Goal: Communication & Community: Participate in discussion

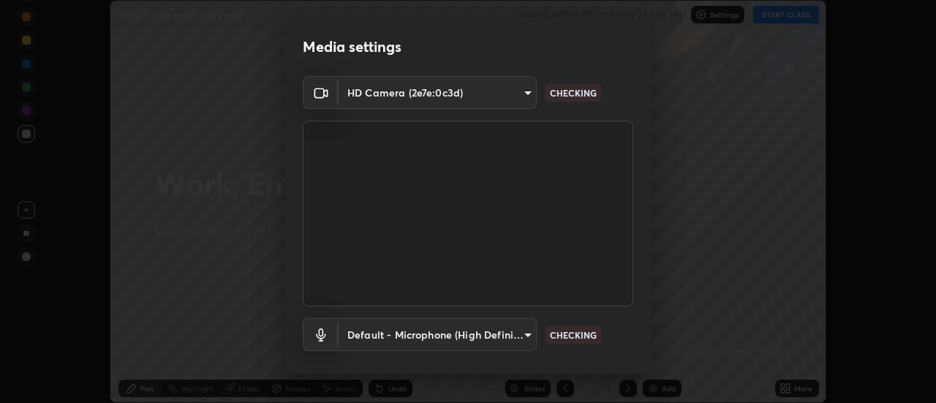
scroll to position [403, 936]
click at [527, 333] on body "Erase all Work, Energy and Power Part 9 WAS SCHEDULED TO START AT 8:15 AM Setti…" at bounding box center [468, 201] width 936 height 403
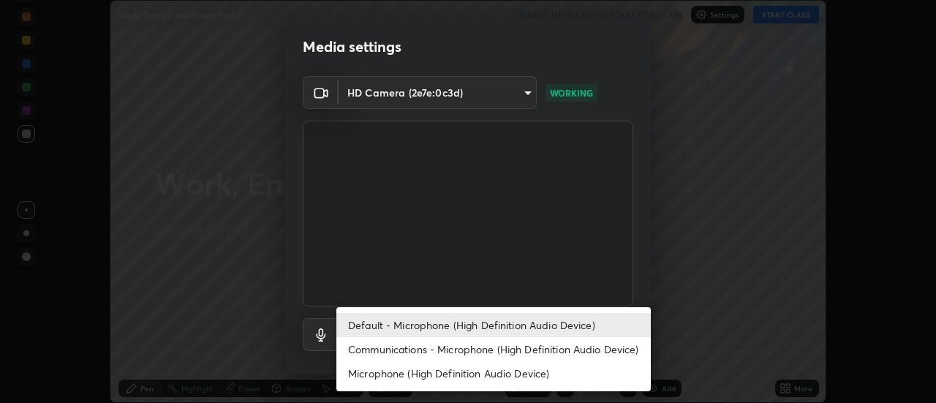
click at [540, 339] on li "Communications - Microphone (High Definition Audio Device)" at bounding box center [493, 349] width 315 height 24
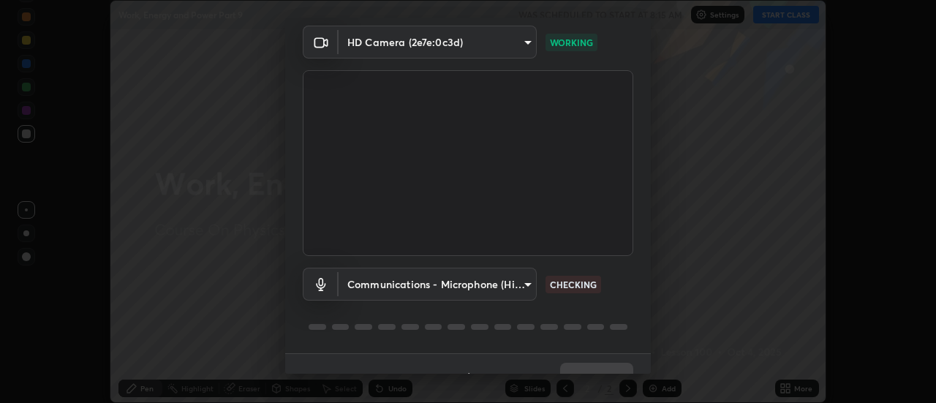
scroll to position [55, 0]
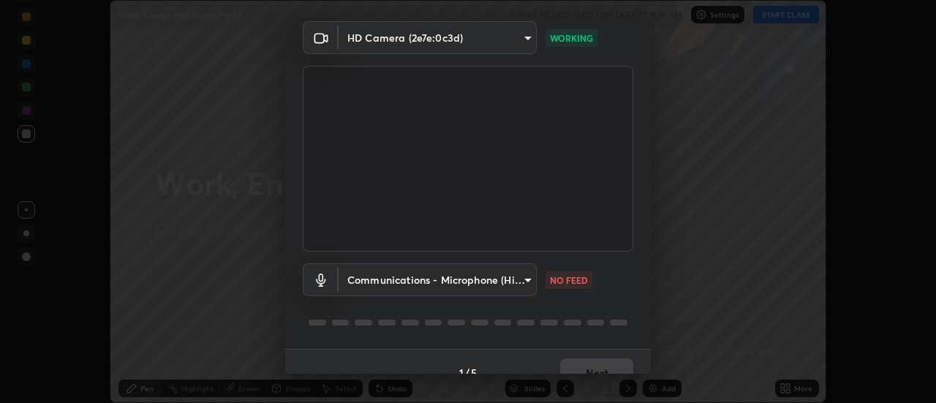
click at [526, 281] on body "Erase all Work, Energy and Power Part 9 WAS SCHEDULED TO START AT 8:15 AM Setti…" at bounding box center [468, 201] width 936 height 403
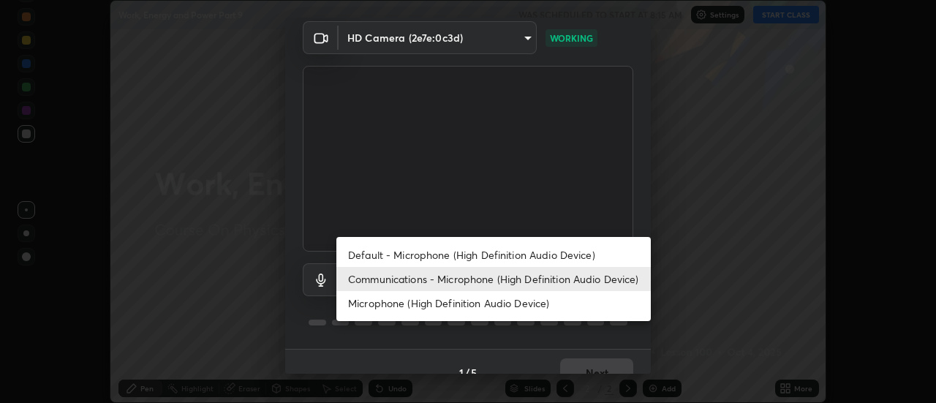
click at [559, 278] on li "Communications - Microphone (High Definition Audio Device)" at bounding box center [493, 279] width 315 height 24
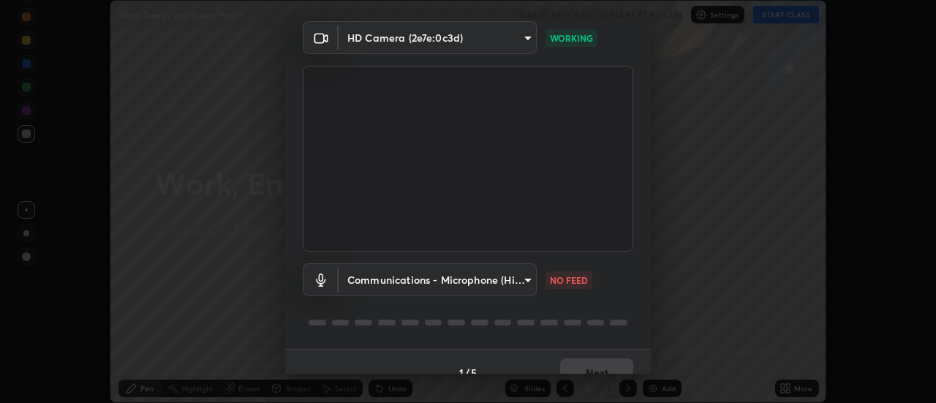
click at [519, 284] on body "Erase all Work, Energy and Power Part 9 WAS SCHEDULED TO START AT 8:15 AM Setti…" at bounding box center [468, 201] width 936 height 403
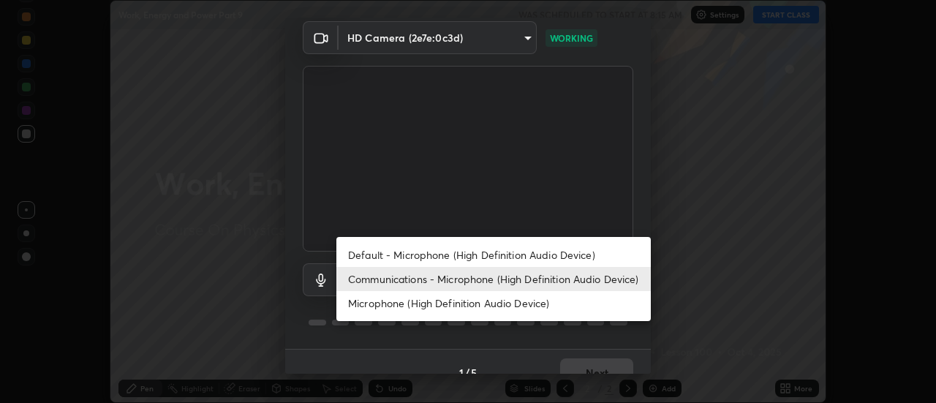
click at [548, 311] on li "Microphone (High Definition Audio Device)" at bounding box center [493, 303] width 315 height 24
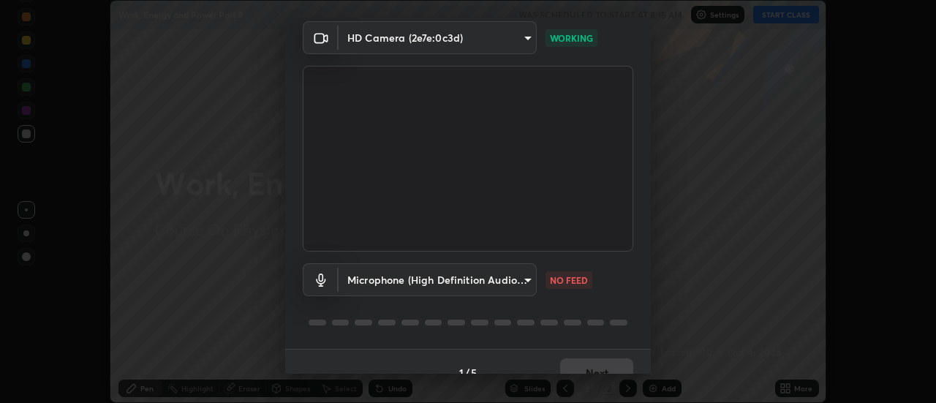
click at [525, 281] on body "Erase all Work, Energy and Power Part 9 WAS SCHEDULED TO START AT 8:15 AM Setti…" at bounding box center [468, 201] width 936 height 403
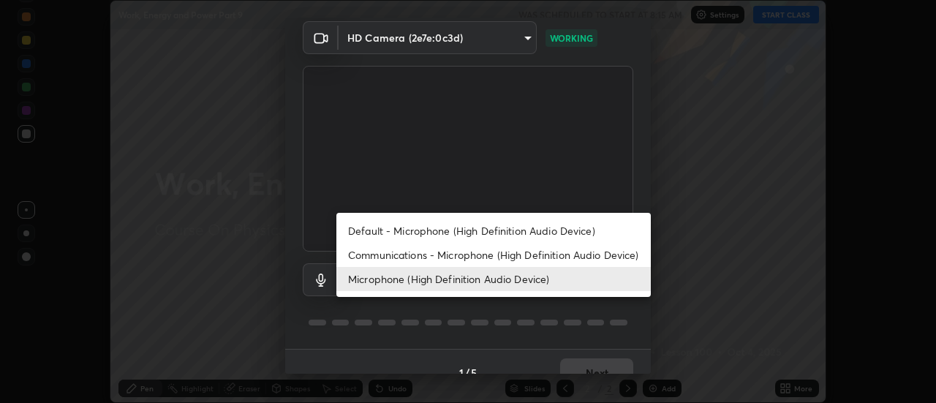
click at [546, 254] on li "Communications - Microphone (High Definition Audio Device)" at bounding box center [493, 255] width 315 height 24
type input "communications"
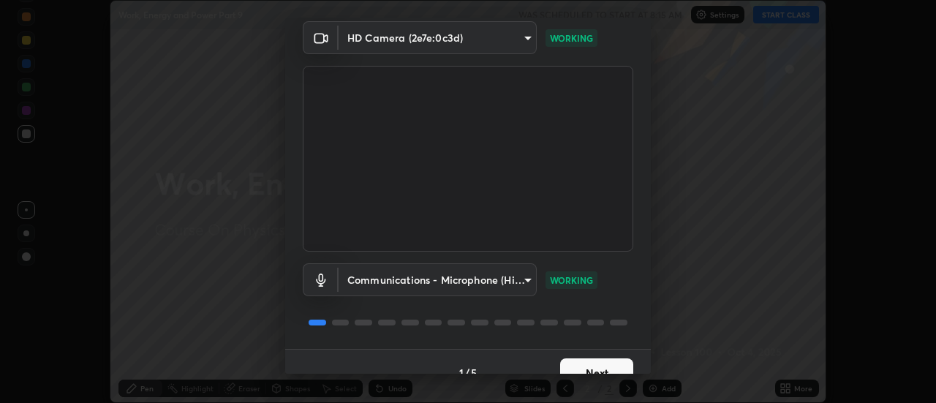
click at [5, 395] on div "Media settings HD Camera (2e7e:0c3d) 3383f6698e18cbd2fda5a9599f9a9fadef86c1f8af…" at bounding box center [468, 201] width 936 height 403
click at [609, 369] on button "Next" at bounding box center [596, 372] width 73 height 29
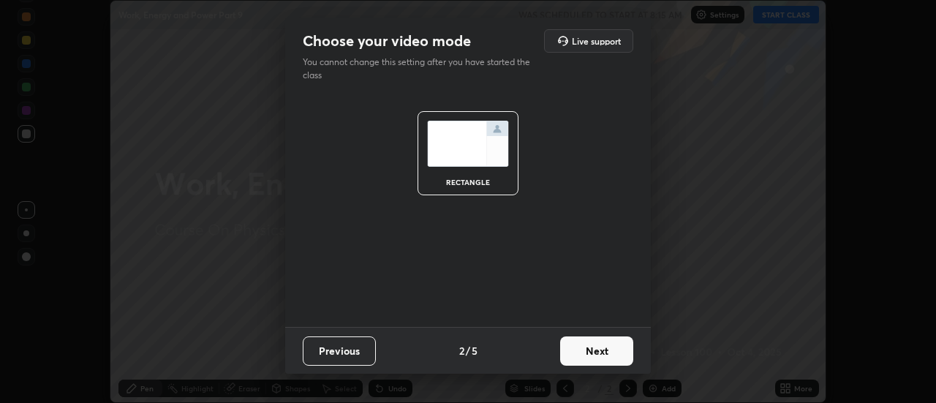
scroll to position [0, 0]
click at [608, 347] on button "Next" at bounding box center [596, 350] width 73 height 29
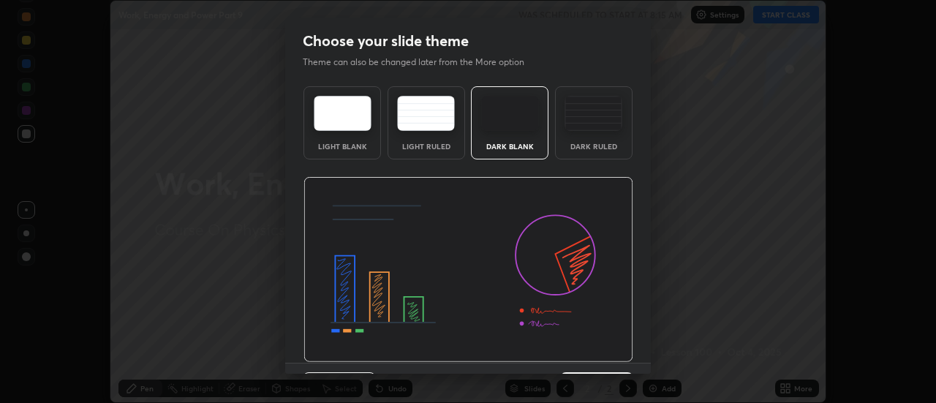
scroll to position [36, 0]
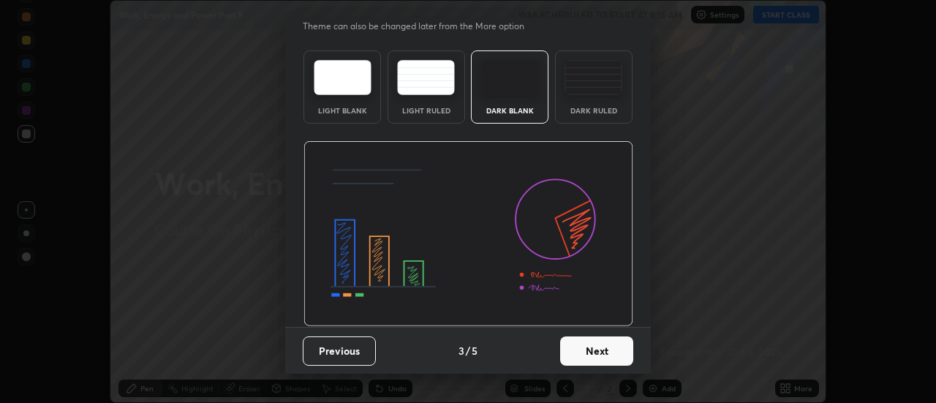
click at [594, 356] on button "Next" at bounding box center [596, 350] width 73 height 29
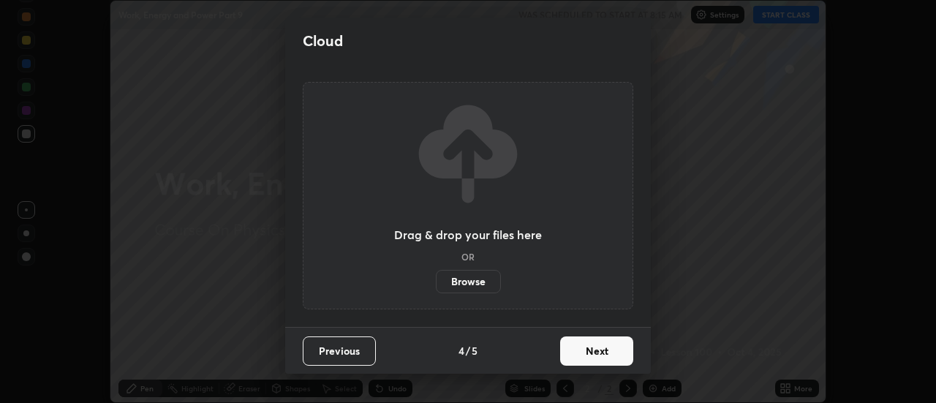
click at [606, 350] on button "Next" at bounding box center [596, 350] width 73 height 29
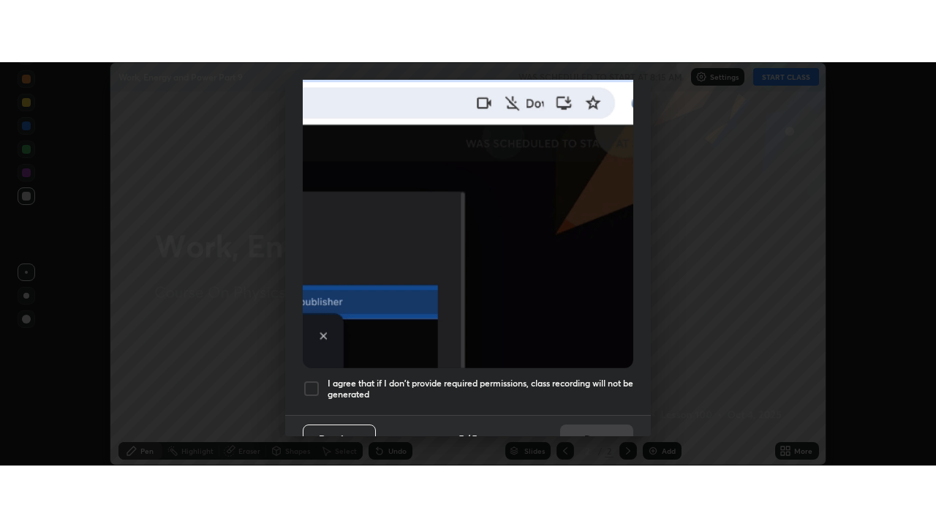
scroll to position [375, 0]
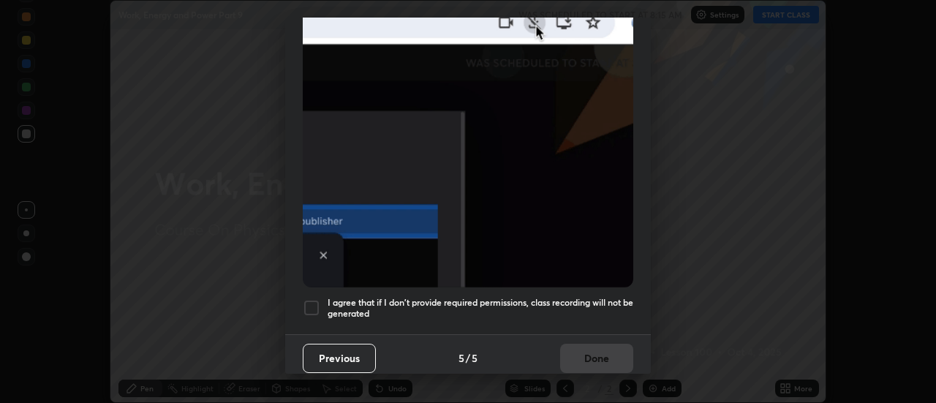
click at [556, 299] on h5 "I agree that if I don't provide required permissions, class recording will not …" at bounding box center [481, 308] width 306 height 23
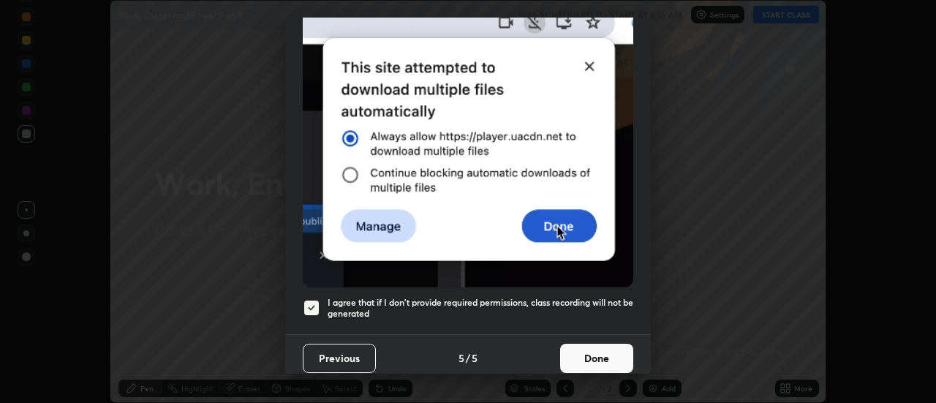
click at [590, 355] on button "Done" at bounding box center [596, 358] width 73 height 29
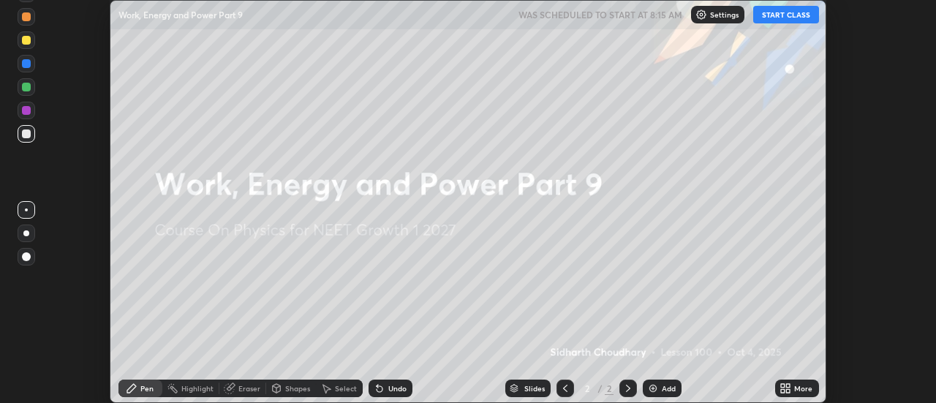
click at [798, 15] on button "START CLASS" at bounding box center [786, 15] width 66 height 18
click at [798, 389] on div "More" at bounding box center [803, 388] width 18 height 7
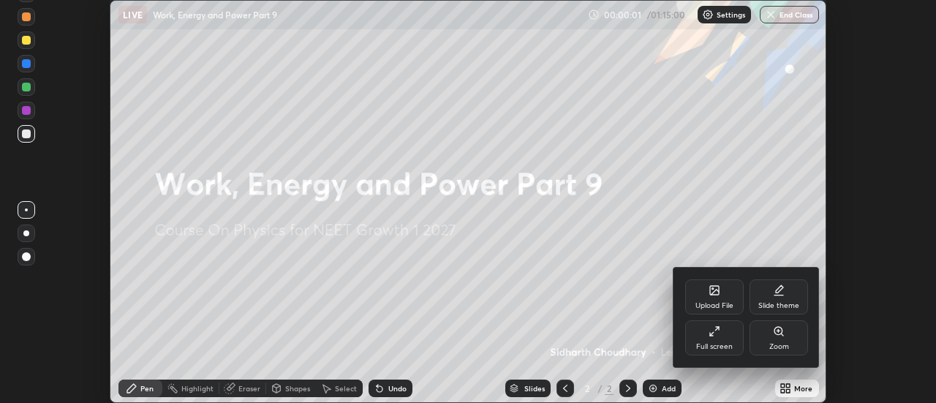
click at [730, 343] on div "Full screen" at bounding box center [714, 346] width 37 height 7
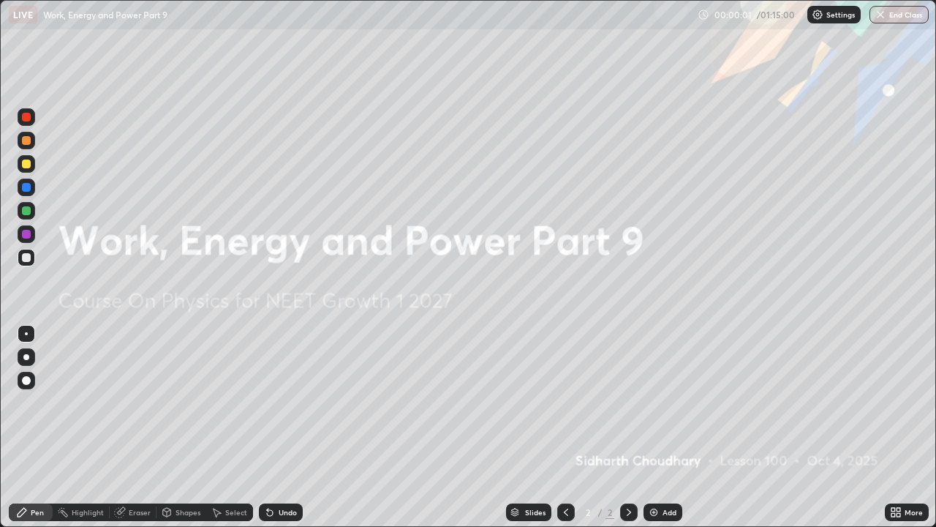
scroll to position [527, 936]
click at [664, 402] on div "Add" at bounding box center [670, 511] width 14 height 7
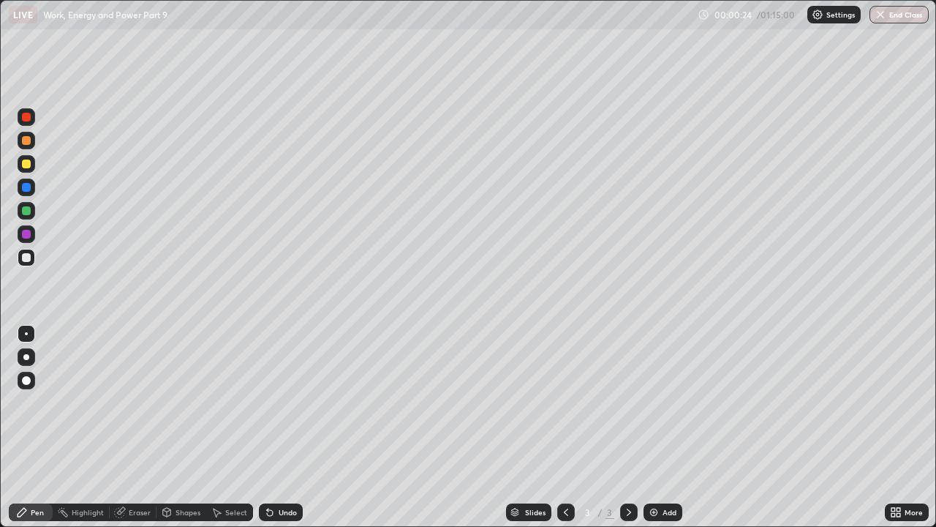
click at [26, 258] on div at bounding box center [26, 257] width 9 height 9
click at [26, 357] on div at bounding box center [26, 357] width 6 height 6
click at [27, 252] on div at bounding box center [27, 258] width 18 height 18
click at [26, 163] on div at bounding box center [26, 163] width 9 height 9
click at [28, 141] on div at bounding box center [26, 140] width 9 height 9
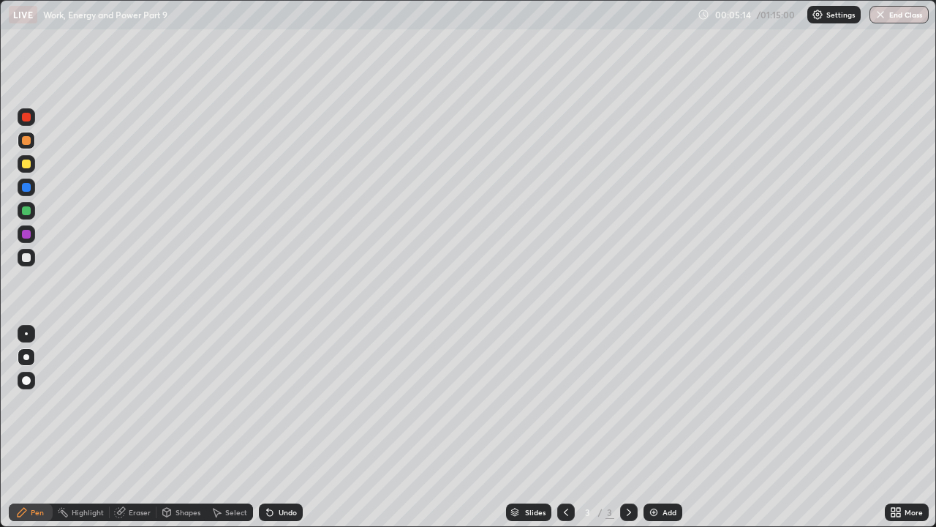
click at [29, 211] on div at bounding box center [26, 210] width 9 height 9
click at [26, 234] on div at bounding box center [26, 234] width 9 height 9
click at [669, 402] on div "Add" at bounding box center [663, 512] width 39 height 18
click at [28, 259] on div at bounding box center [26, 257] width 9 height 9
click at [26, 165] on div at bounding box center [26, 163] width 9 height 9
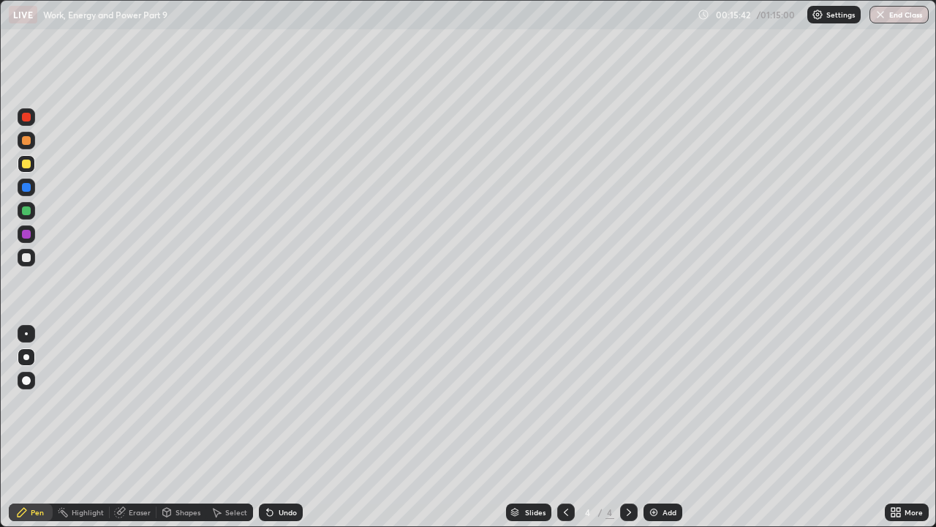
click at [26, 253] on div at bounding box center [26, 257] width 9 height 9
click at [26, 168] on div at bounding box center [26, 163] width 9 height 9
click at [26, 261] on div at bounding box center [26, 257] width 9 height 9
click at [29, 162] on div at bounding box center [26, 163] width 9 height 9
click at [25, 257] on div at bounding box center [26, 257] width 9 height 9
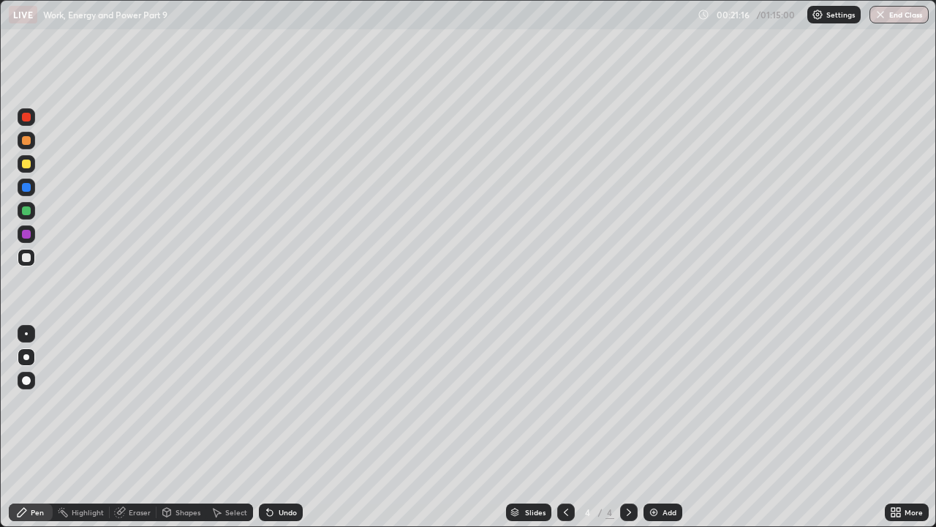
click at [283, 402] on div "Undo" at bounding box center [281, 512] width 44 height 18
click at [288, 402] on div "Undo" at bounding box center [281, 512] width 44 height 18
click at [279, 402] on div "Undo" at bounding box center [288, 511] width 18 height 7
click at [285, 402] on div "Undo" at bounding box center [288, 511] width 18 height 7
click at [28, 139] on div at bounding box center [26, 140] width 9 height 9
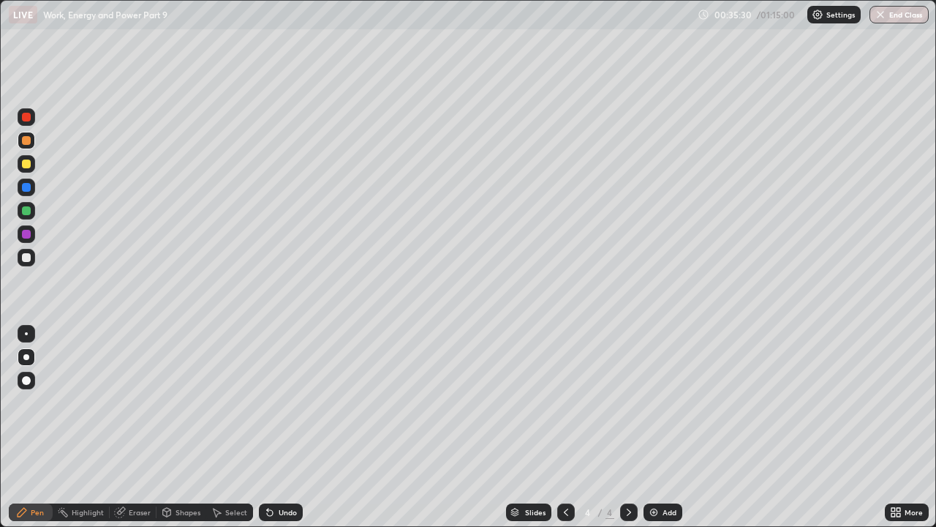
click at [138, 402] on div "Eraser" at bounding box center [140, 511] width 22 height 7
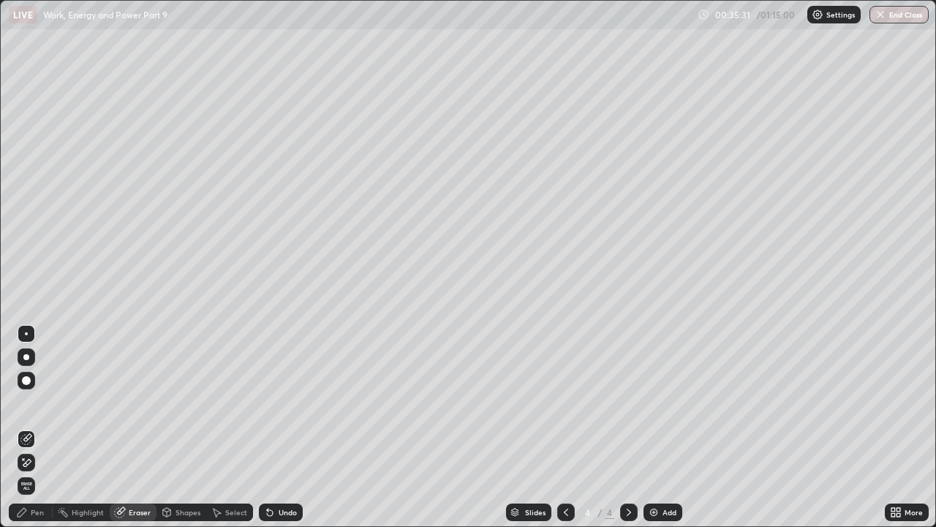
click at [27, 380] on div at bounding box center [26, 380] width 9 height 9
click at [41, 402] on div "Pen" at bounding box center [31, 512] width 44 height 18
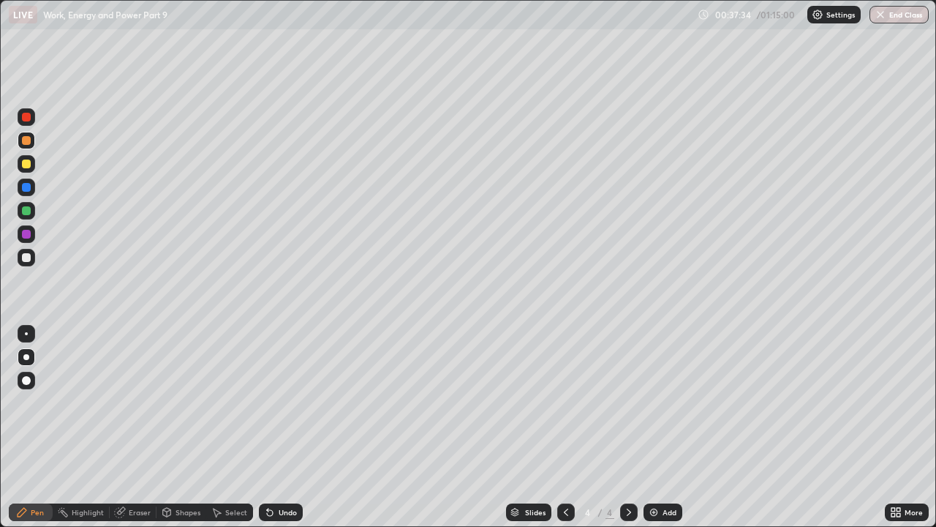
click at [669, 402] on div "Add" at bounding box center [670, 511] width 14 height 7
click at [565, 402] on icon at bounding box center [566, 512] width 12 height 12
click at [630, 402] on icon at bounding box center [629, 512] width 12 height 12
click at [23, 263] on div at bounding box center [27, 258] width 18 height 18
click at [26, 140] on div at bounding box center [26, 140] width 9 height 9
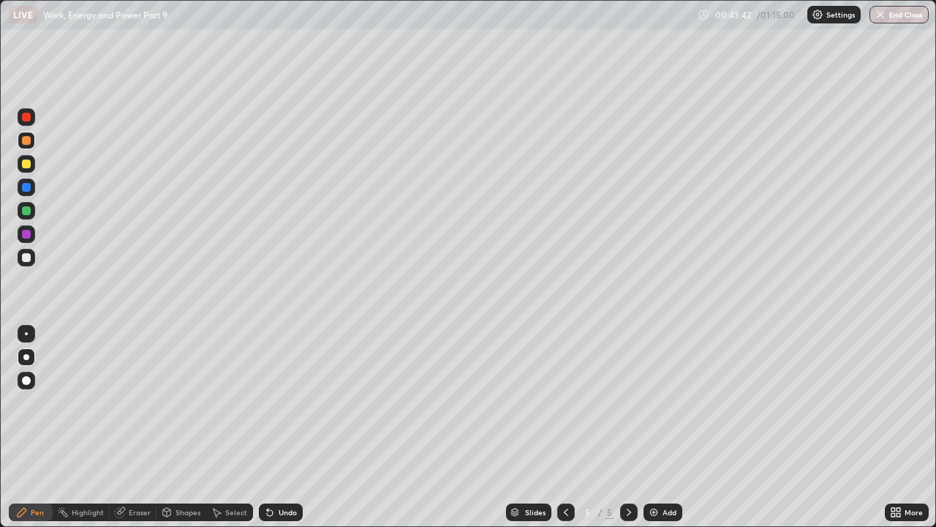
click at [27, 162] on div at bounding box center [26, 163] width 9 height 9
click at [28, 165] on div at bounding box center [26, 163] width 9 height 9
click at [671, 402] on div "Add" at bounding box center [663, 512] width 39 height 18
click at [22, 256] on div at bounding box center [26, 257] width 9 height 9
click at [27, 164] on div at bounding box center [26, 163] width 9 height 9
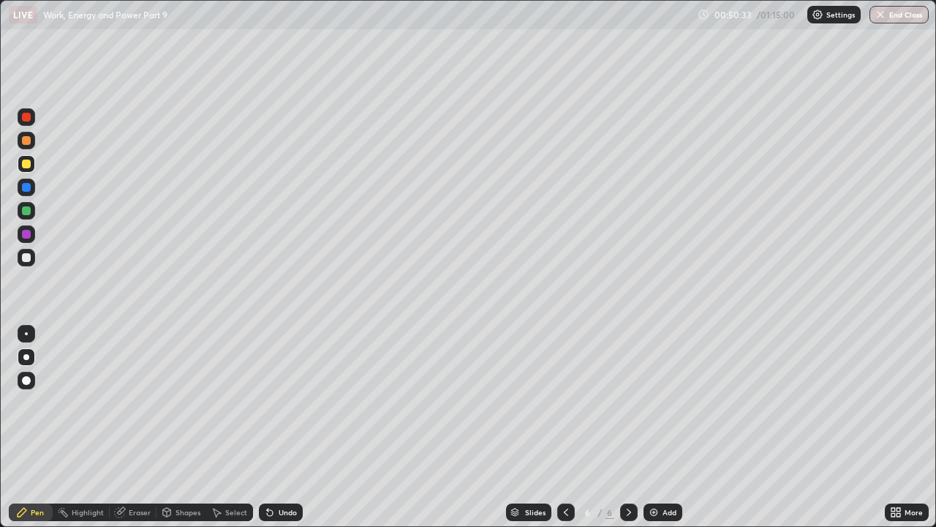
click at [26, 188] on div at bounding box center [26, 187] width 9 height 9
click at [26, 162] on div at bounding box center [26, 163] width 9 height 9
click at [27, 211] on div at bounding box center [26, 210] width 9 height 9
click at [29, 263] on div at bounding box center [27, 258] width 18 height 18
click at [26, 165] on div at bounding box center [26, 163] width 9 height 9
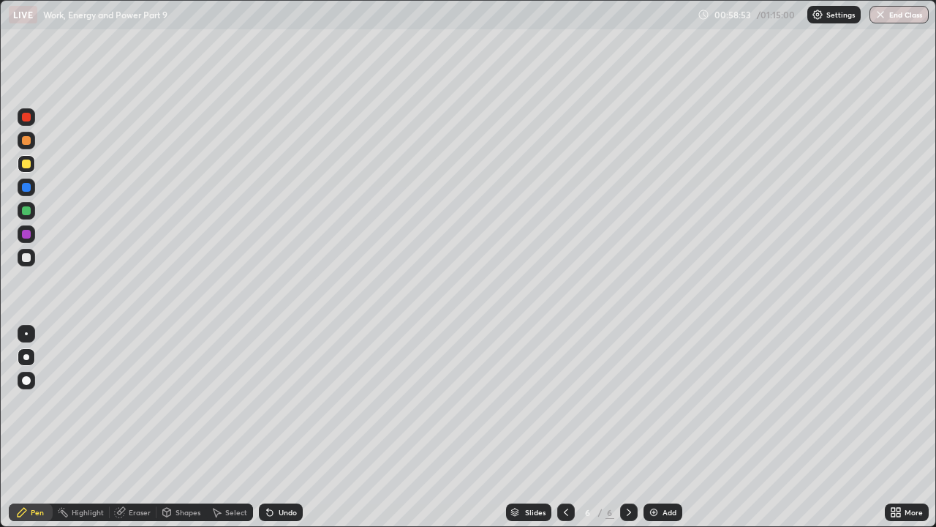
click at [26, 257] on div at bounding box center [26, 257] width 9 height 9
click at [666, 402] on div "Add" at bounding box center [670, 511] width 14 height 7
click at [27, 261] on div at bounding box center [26, 257] width 9 height 9
click at [26, 162] on div at bounding box center [26, 163] width 9 height 9
click at [25, 140] on div at bounding box center [26, 140] width 9 height 9
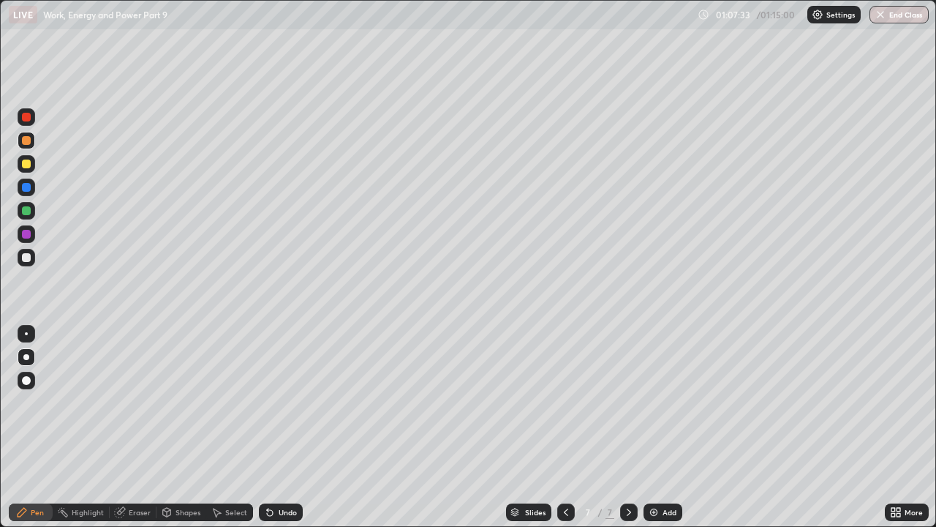
click at [26, 142] on div at bounding box center [26, 140] width 9 height 9
click at [31, 168] on div at bounding box center [27, 164] width 18 height 18
click at [669, 402] on div "Add" at bounding box center [670, 511] width 14 height 7
click at [26, 257] on div at bounding box center [26, 257] width 9 height 9
click at [27, 164] on div at bounding box center [26, 163] width 9 height 9
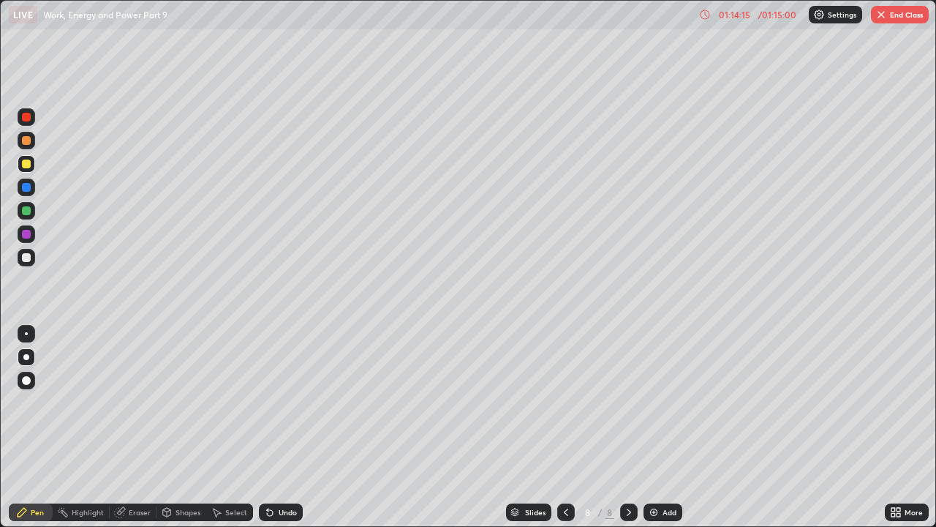
click at [30, 260] on div at bounding box center [27, 258] width 18 height 18
click at [26, 211] on div at bounding box center [26, 210] width 9 height 9
click at [28, 257] on div at bounding box center [26, 257] width 9 height 9
click at [27, 165] on div at bounding box center [26, 163] width 9 height 9
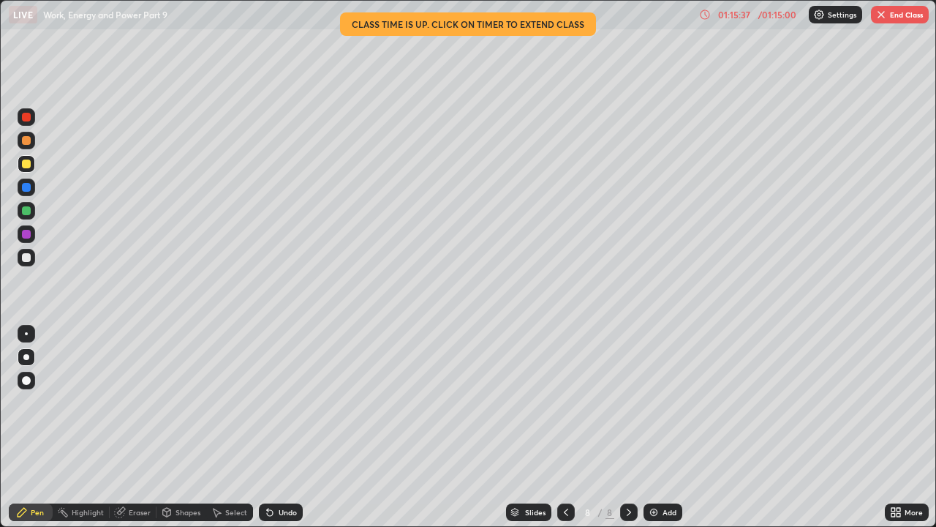
click at [663, 402] on div "Add" at bounding box center [670, 511] width 14 height 7
click at [26, 260] on div at bounding box center [26, 257] width 9 height 9
click at [900, 7] on button "End Class" at bounding box center [900, 15] width 58 height 18
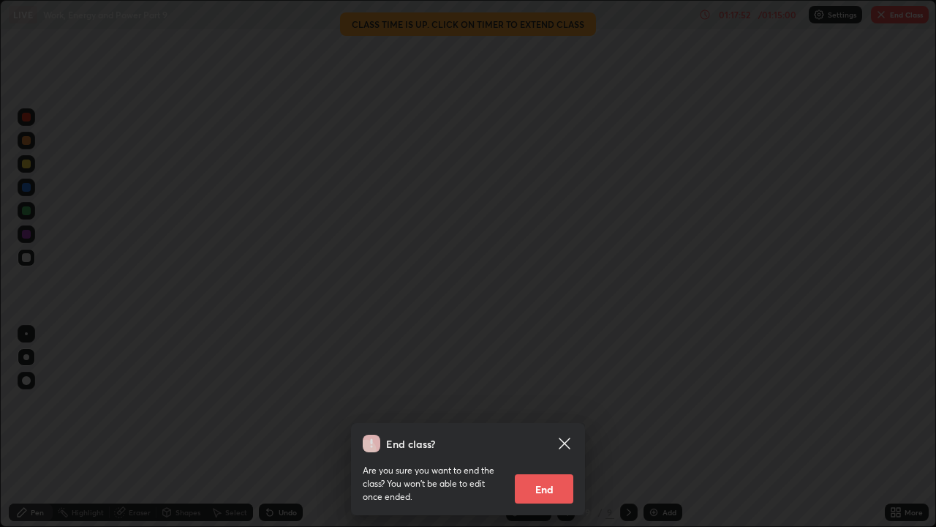
click at [562, 402] on button "End" at bounding box center [544, 488] width 59 height 29
